Goal: Information Seeking & Learning: Learn about a topic

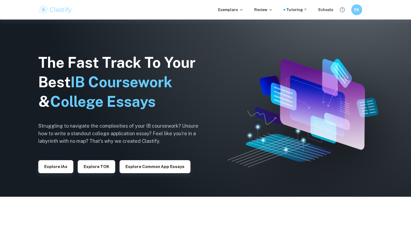
scroll to position [27, 0]
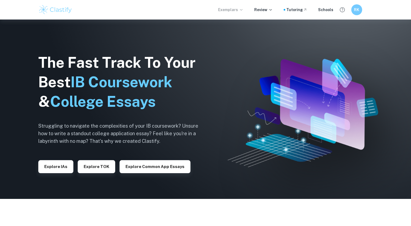
click at [239, 11] on p "Exemplars" at bounding box center [230, 10] width 25 height 6
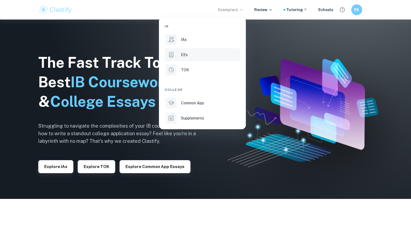
click at [193, 53] on div "EEs" at bounding box center [210, 55] width 58 height 6
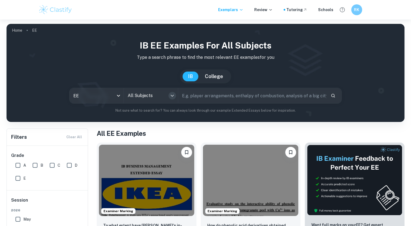
click at [172, 94] on icon "Open" at bounding box center [172, 96] width 7 height 7
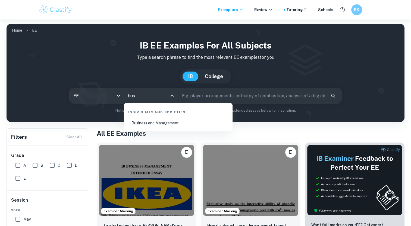
click at [161, 127] on li "Business and Management" at bounding box center [178, 123] width 104 height 12
type input "Business and Management"
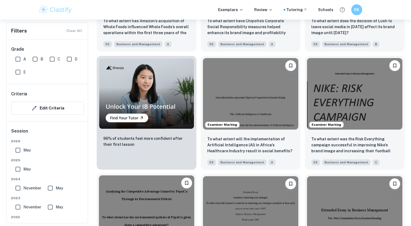
scroll to position [363, 0]
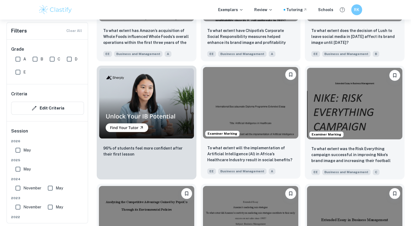
click at [253, 104] on img at bounding box center [250, 102] width 95 height 71
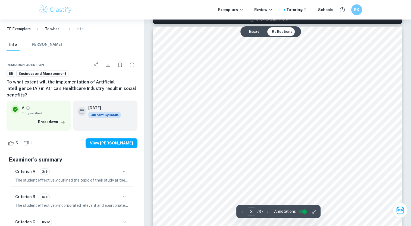
scroll to position [393, 0]
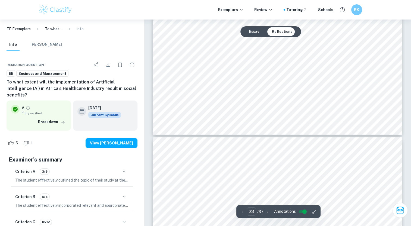
type input "24"
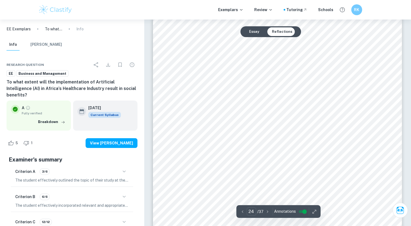
scroll to position [8310, 0]
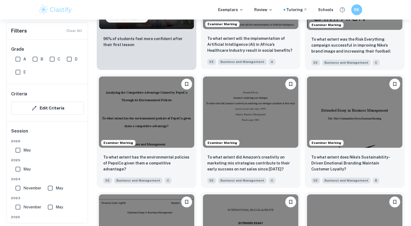
scroll to position [481, 0]
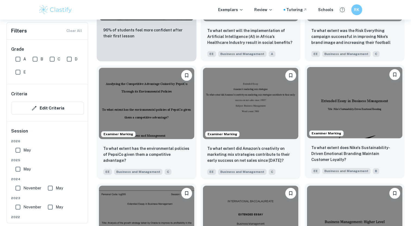
click at [354, 125] on img at bounding box center [354, 102] width 95 height 71
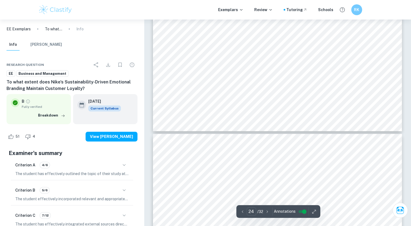
scroll to position [8447, 0]
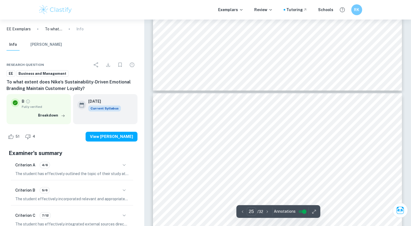
type input "24"
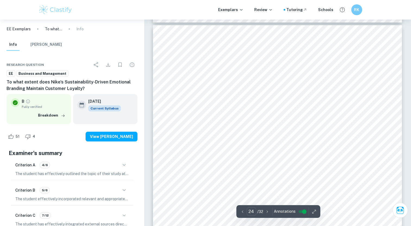
scroll to position [8151, 0]
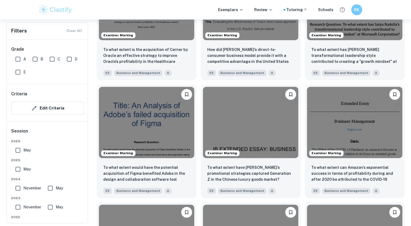
scroll to position [621, 0]
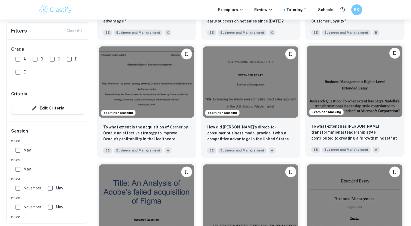
click at [342, 69] on img at bounding box center [354, 81] width 95 height 71
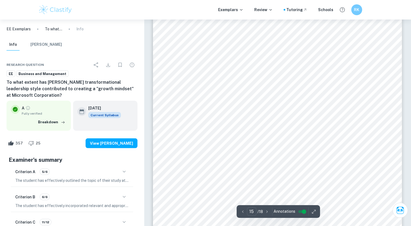
scroll to position [5095, 0]
type input "15"
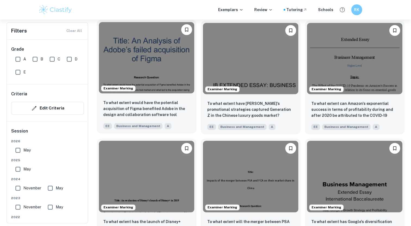
scroll to position [763, 0]
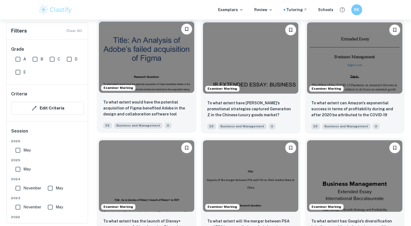
click at [168, 94] on div "Examiner Marking" at bounding box center [147, 57] width 100 height 76
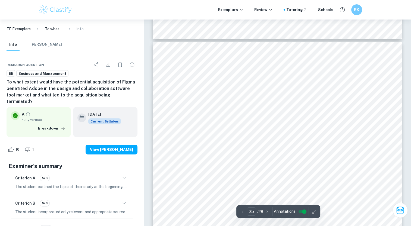
type input "24"
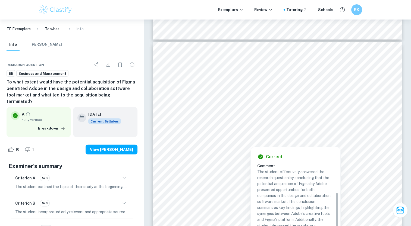
scroll to position [41, 0]
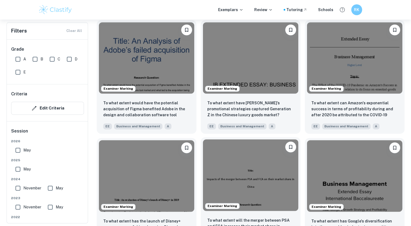
scroll to position [889, 0]
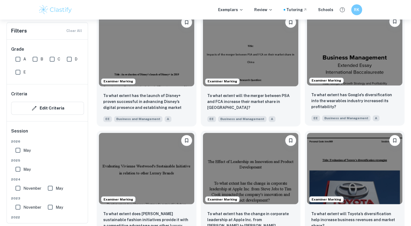
click at [387, 73] on img at bounding box center [354, 49] width 95 height 71
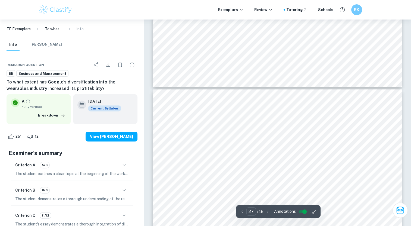
type input "26"
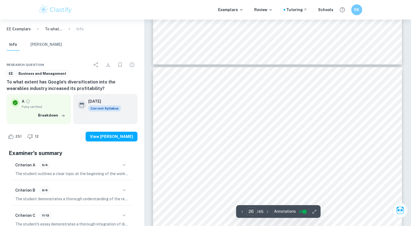
scroll to position [8072, 0]
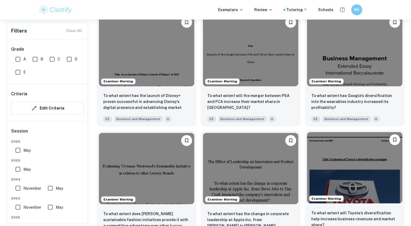
scroll to position [1054, 0]
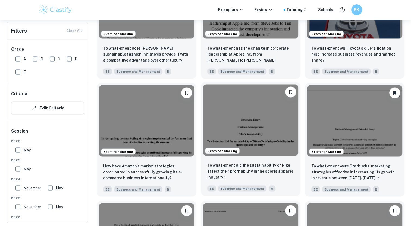
click at [258, 136] on img at bounding box center [250, 120] width 95 height 71
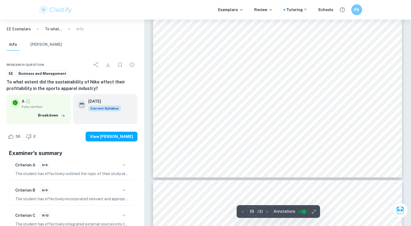
scroll to position [6018, 0]
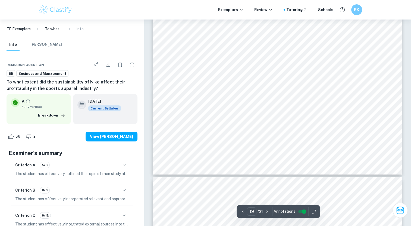
type input "20"
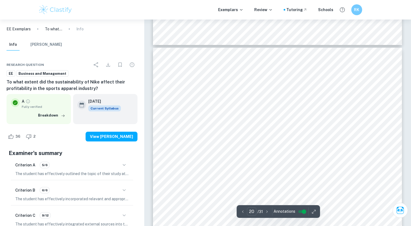
scroll to position [6140, 0]
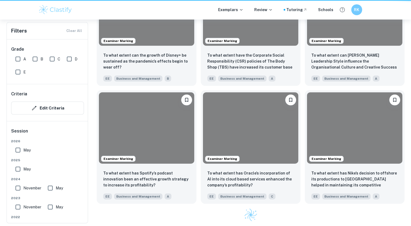
scroll to position [1054, 0]
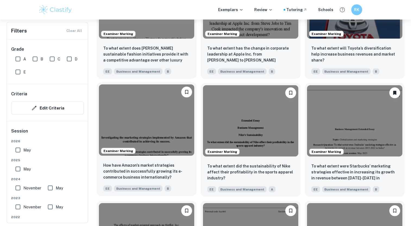
click at [175, 117] on img at bounding box center [146, 120] width 95 height 71
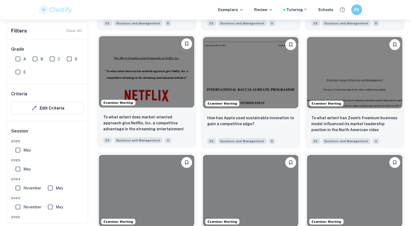
scroll to position [1232, 0]
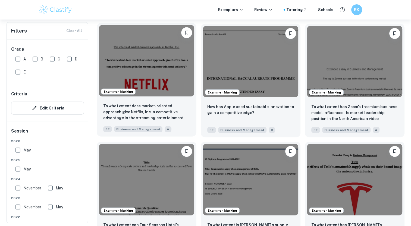
click at [155, 83] on img at bounding box center [146, 60] width 95 height 71
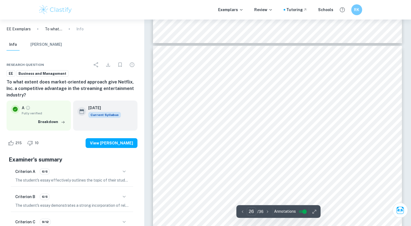
type input "25"
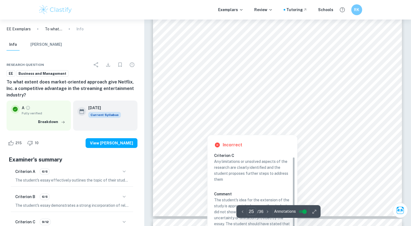
scroll to position [5, 0]
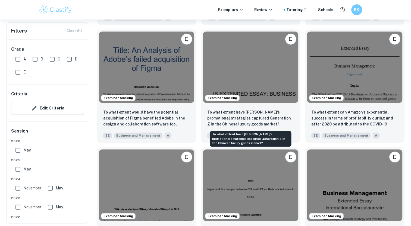
scroll to position [753, 0]
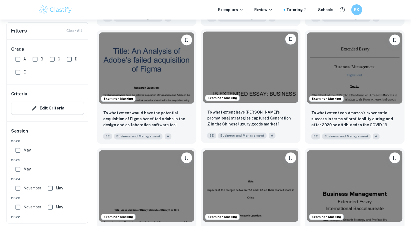
click at [263, 81] on img at bounding box center [250, 66] width 95 height 71
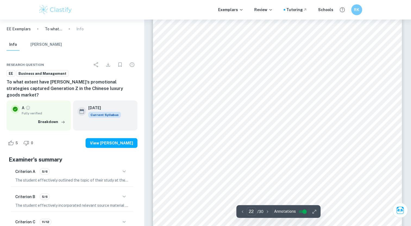
scroll to position [7572, 0]
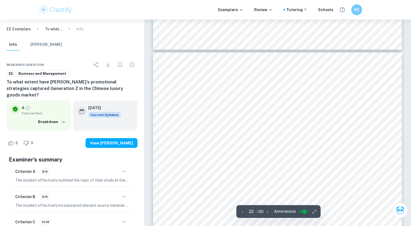
type input "21"
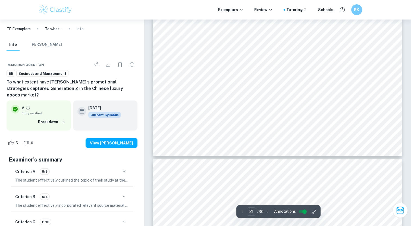
scroll to position [7362, 0]
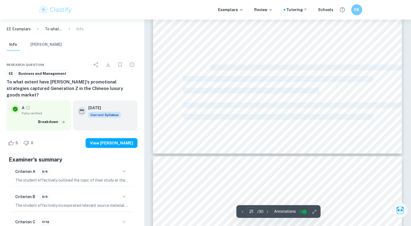
drag, startPoint x: 212, startPoint y: 69, endPoint x: 241, endPoint y: 87, distance: 34.4
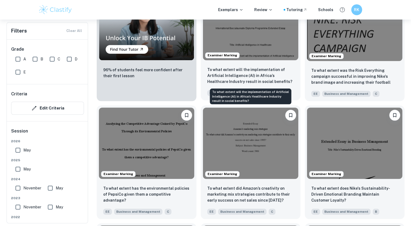
scroll to position [383, 0]
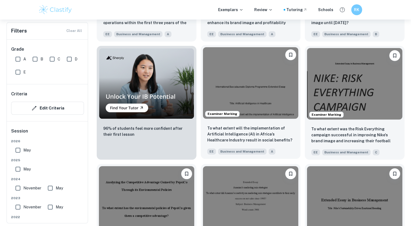
click at [271, 102] on img at bounding box center [250, 82] width 95 height 71
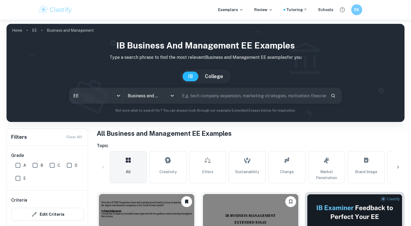
scroll to position [383, 0]
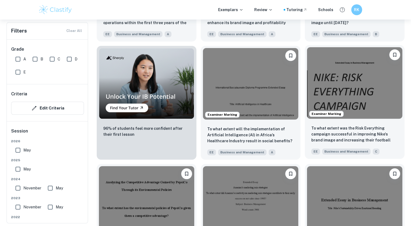
click at [374, 82] on img at bounding box center [354, 82] width 95 height 71
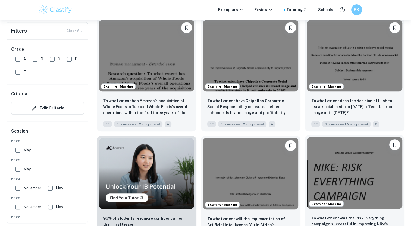
scroll to position [268, 0]
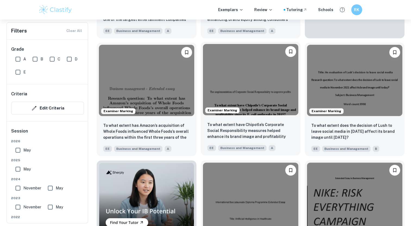
click at [250, 83] on img at bounding box center [250, 79] width 95 height 71
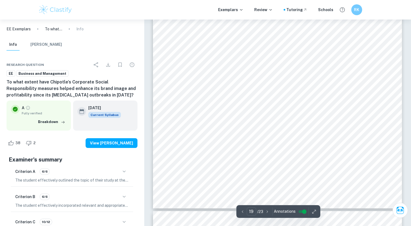
scroll to position [5786, 0]
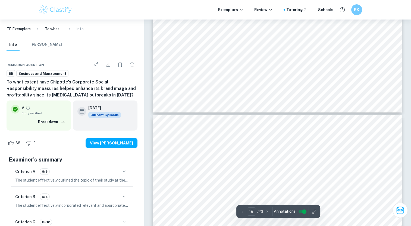
type input "18"
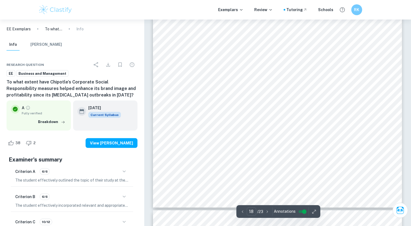
scroll to position [5661, 0]
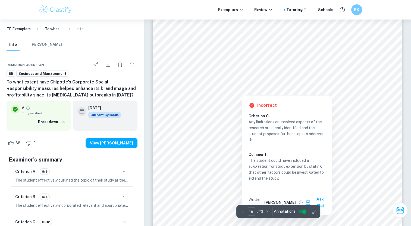
scroll to position [5925, 0]
